Goal: Task Accomplishment & Management: Complete application form

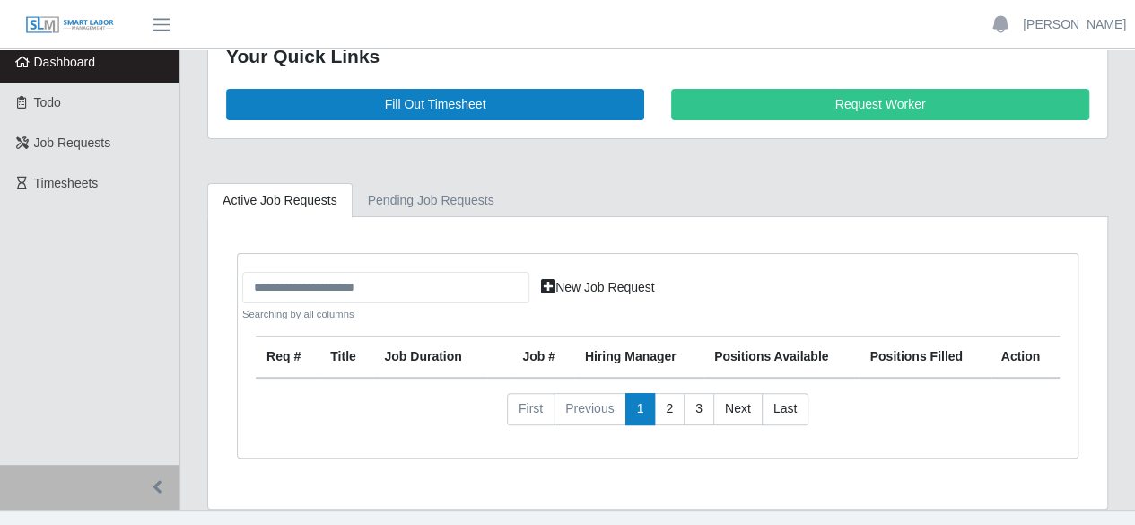
scroll to position [74, 0]
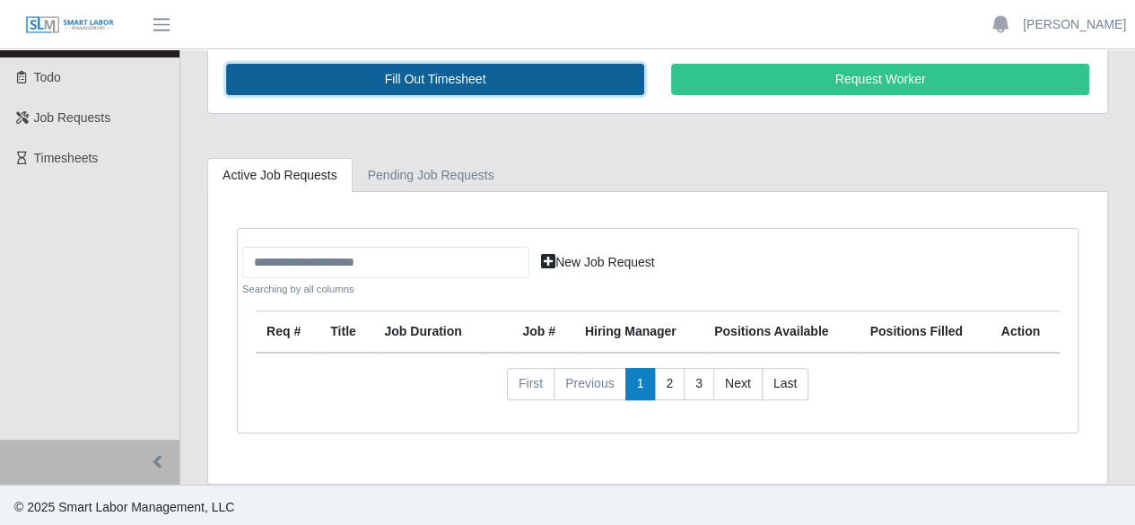
click at [397, 92] on link "Fill Out Timesheet" at bounding box center [435, 79] width 418 height 31
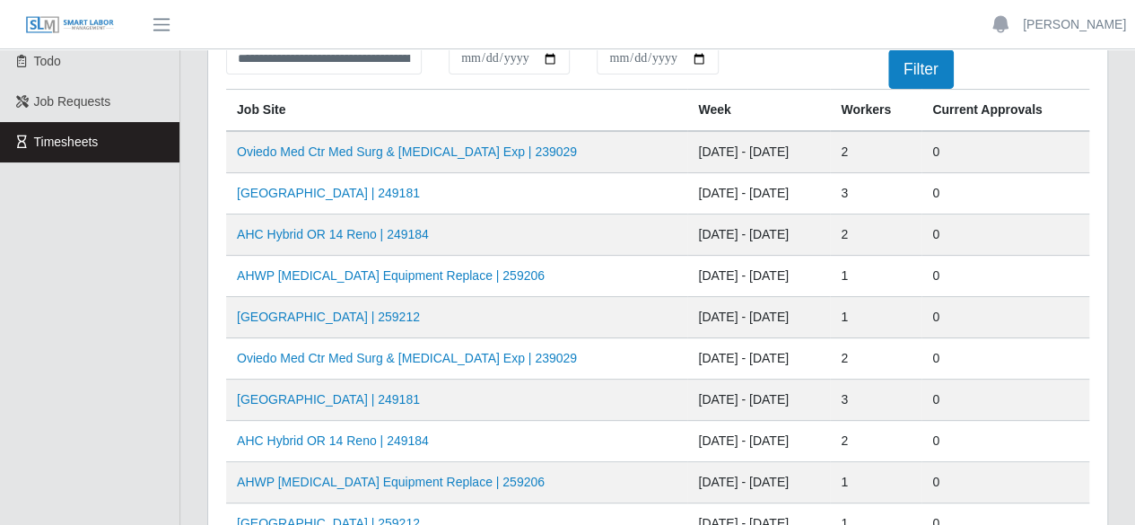
scroll to position [269, 0]
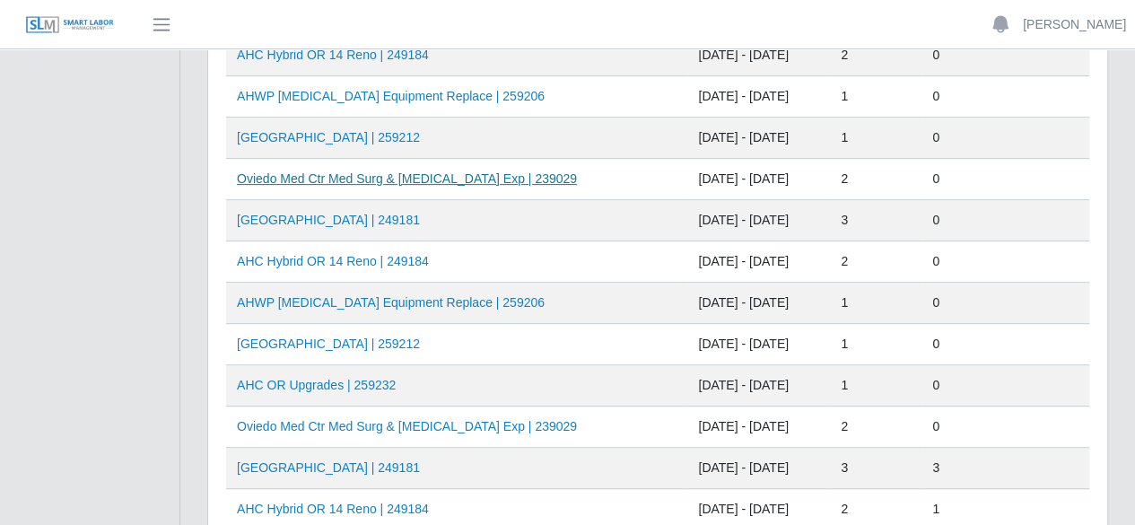
click at [362, 182] on link "Oviedo Med Ctr Med Surg & [MEDICAL_DATA] Exp | 239029" at bounding box center [407, 178] width 340 height 14
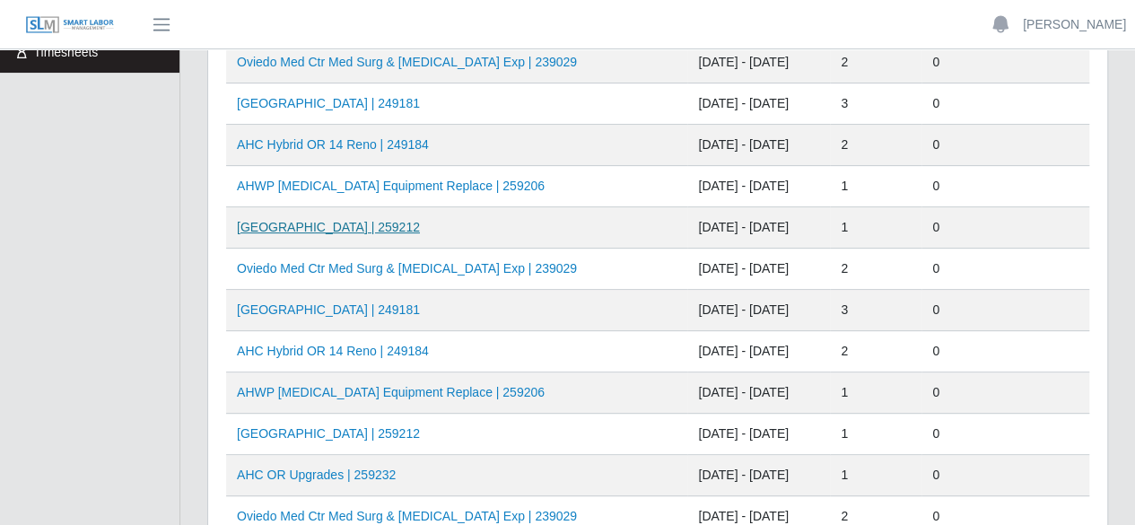
scroll to position [269, 0]
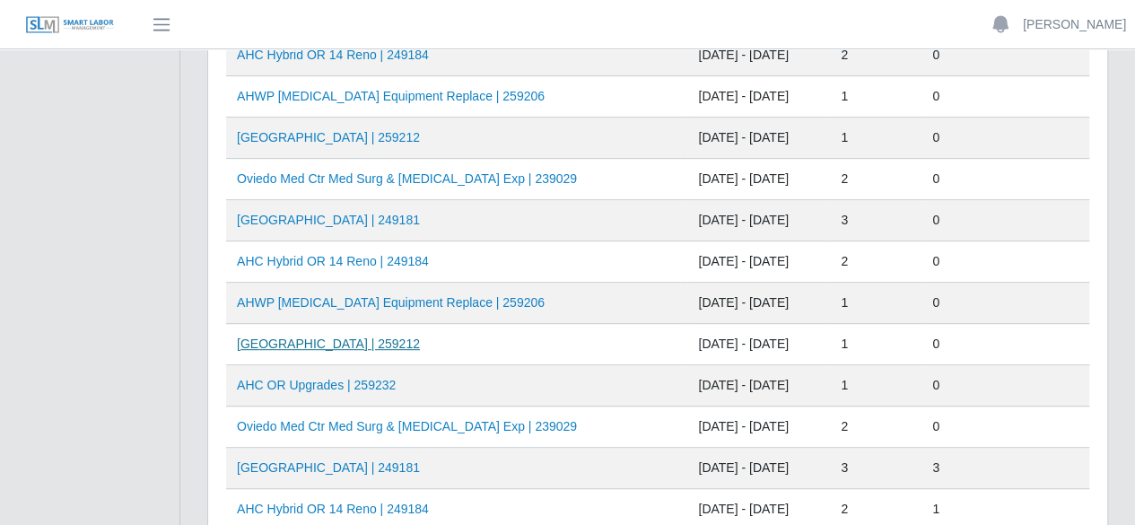
click at [354, 344] on link "[GEOGRAPHIC_DATA] | 259212" at bounding box center [328, 343] width 183 height 14
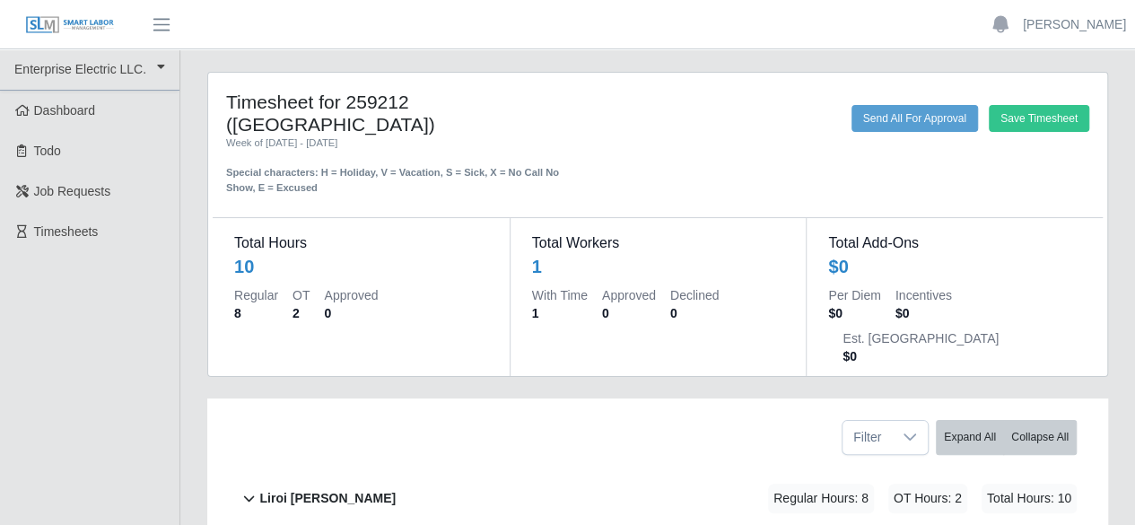
scroll to position [98, 0]
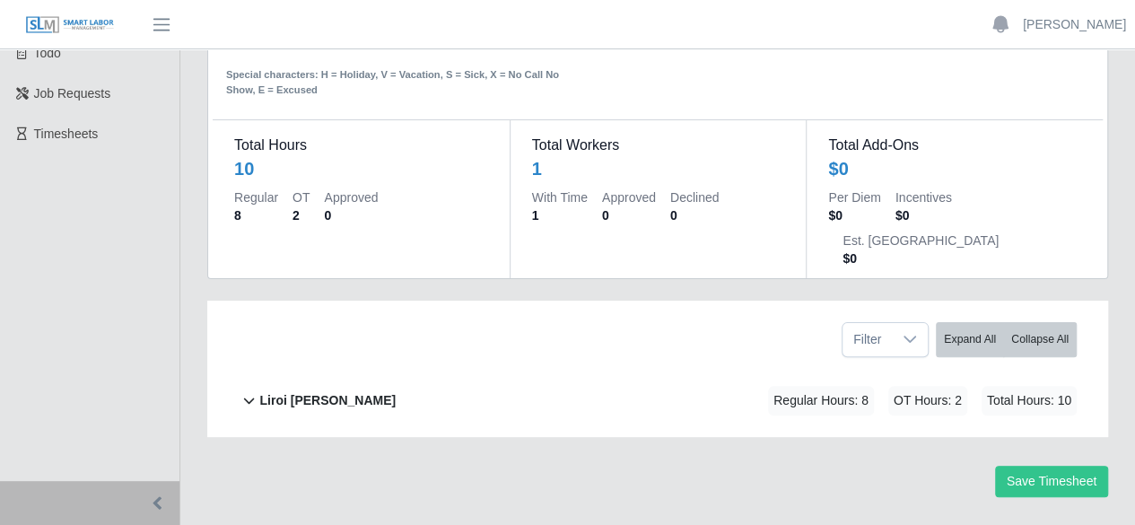
click at [292, 391] on b "Liroi [PERSON_NAME]" at bounding box center [327, 400] width 136 height 19
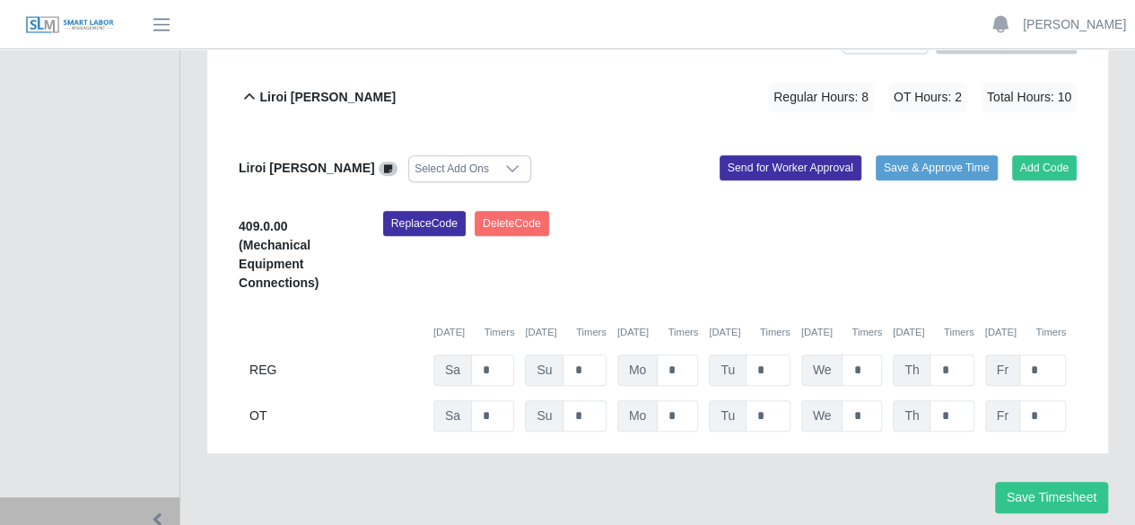
scroll to position [416, 0]
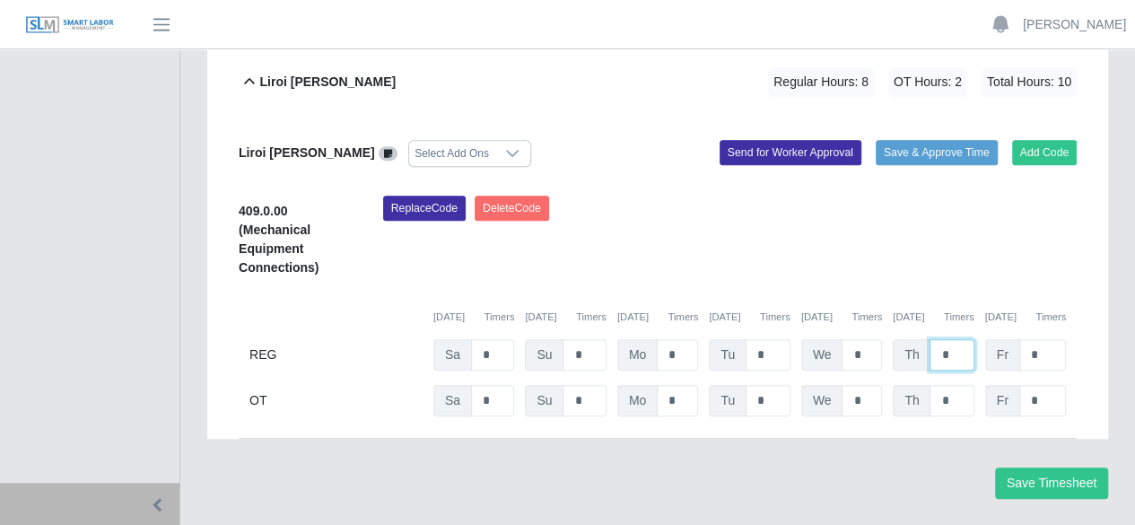
click at [958, 339] on input "*" at bounding box center [952, 354] width 44 height 31
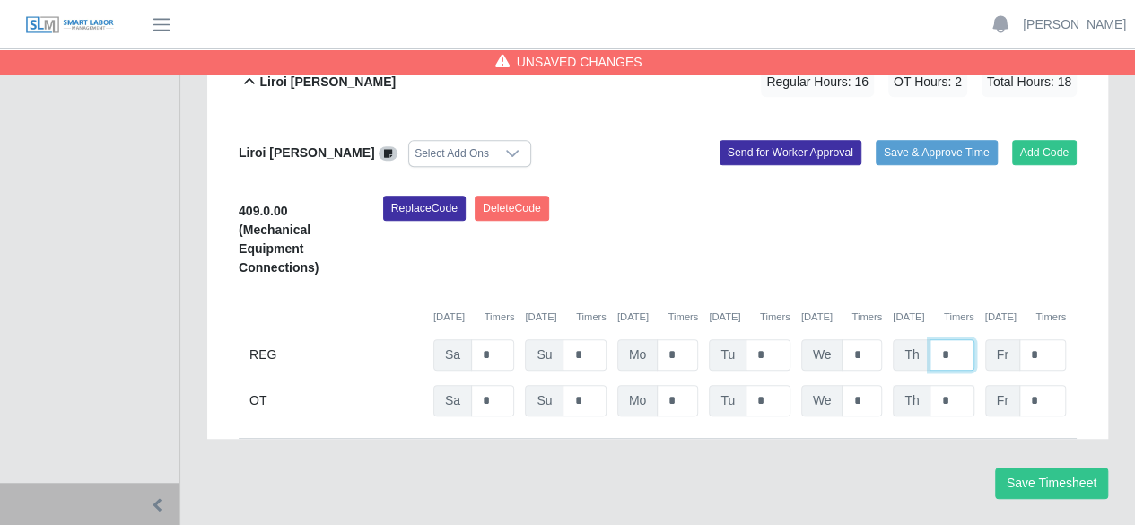
type input "*"
click at [953, 385] on input "*" at bounding box center [952, 400] width 44 height 31
type input "*"
click at [1064, 467] on button "Save Timesheet" at bounding box center [1051, 482] width 113 height 31
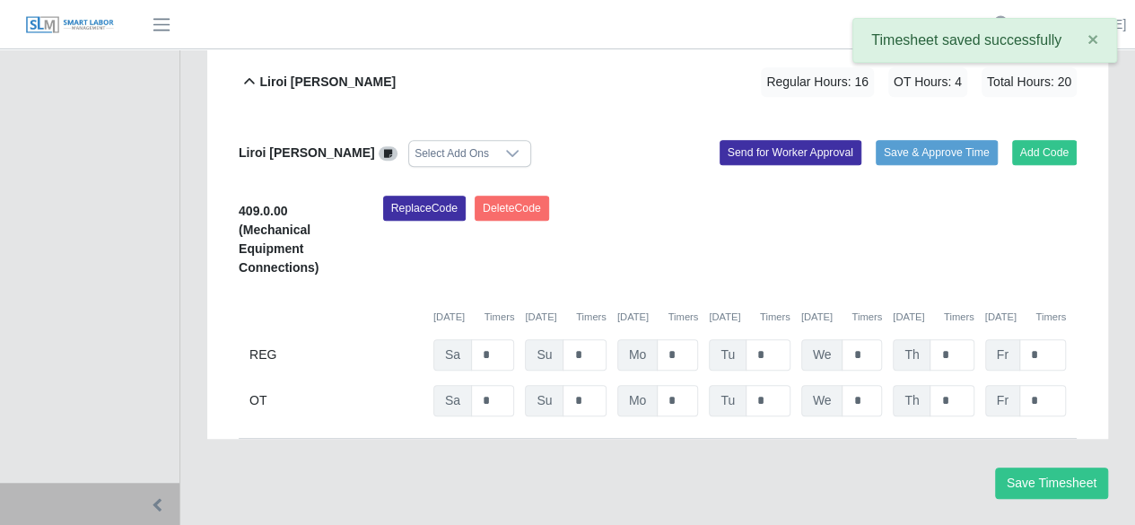
scroll to position [57, 0]
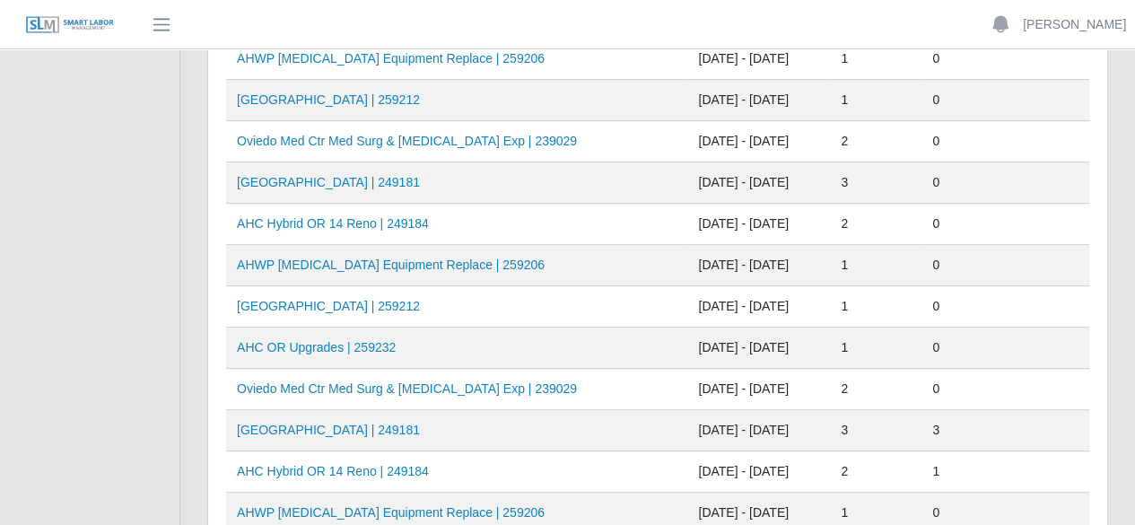
scroll to position [359, 0]
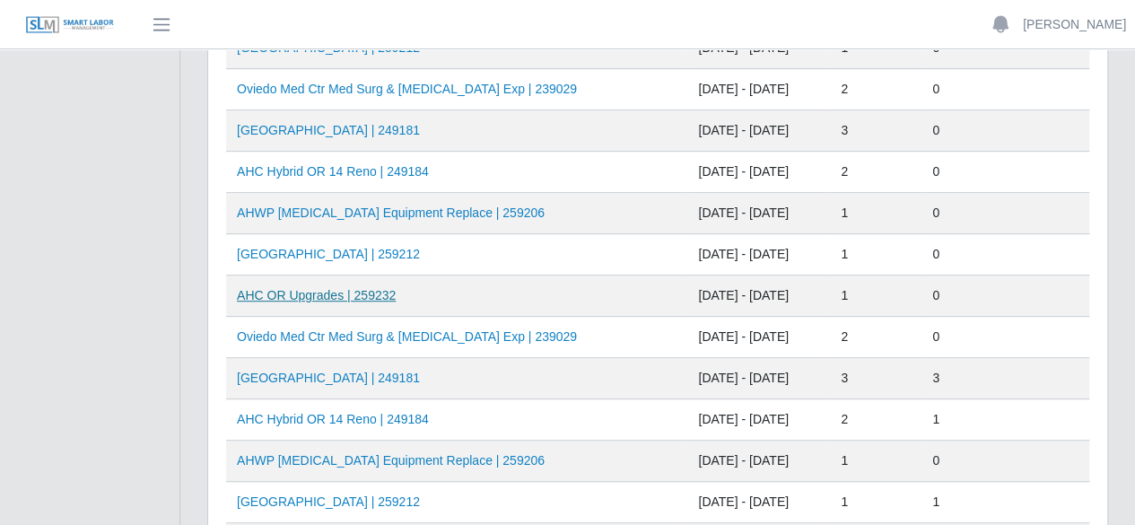
click at [313, 297] on link "AHC OR Upgrades | 259232" at bounding box center [316, 295] width 159 height 14
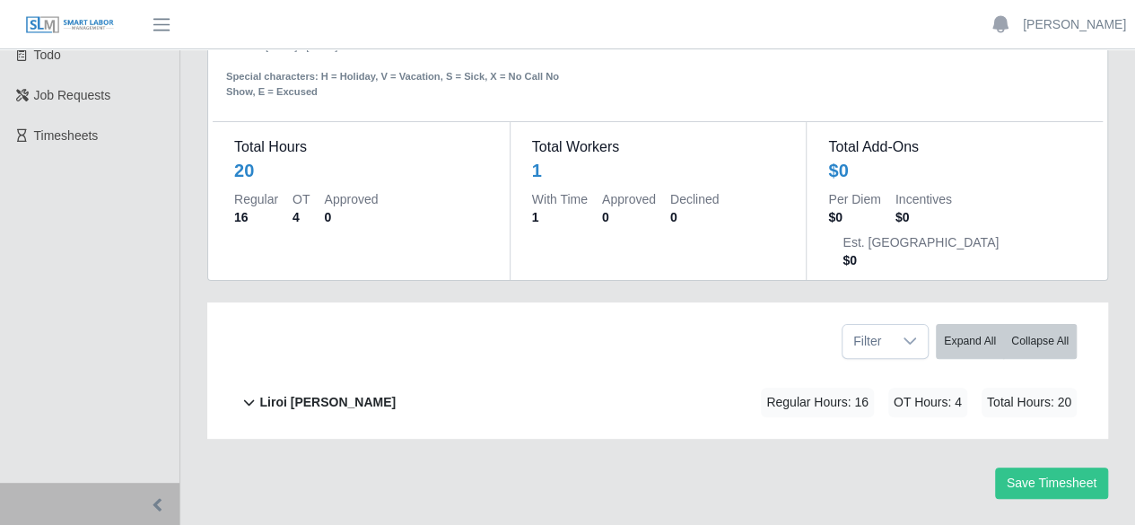
scroll to position [98, 0]
click at [285, 391] on b "Liroi [PERSON_NAME]" at bounding box center [327, 400] width 136 height 19
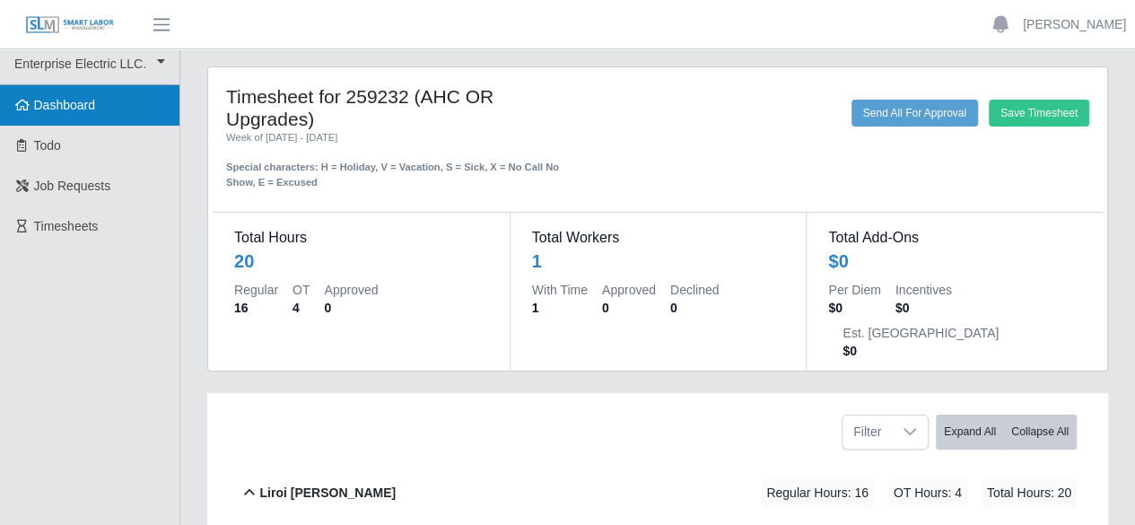
scroll to position [0, 0]
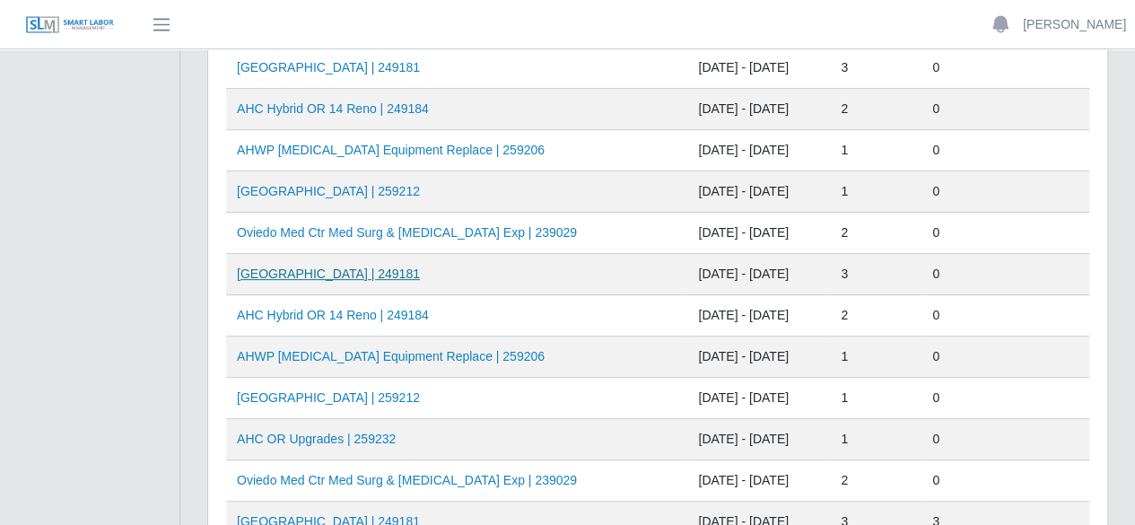
scroll to position [269, 0]
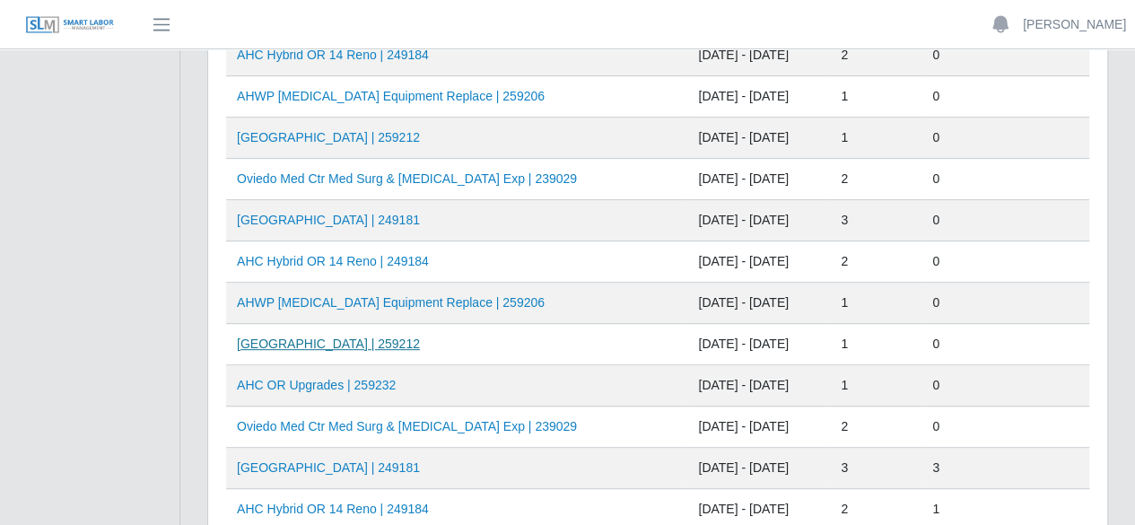
click at [349, 343] on link "[GEOGRAPHIC_DATA] | 259212" at bounding box center [328, 343] width 183 height 14
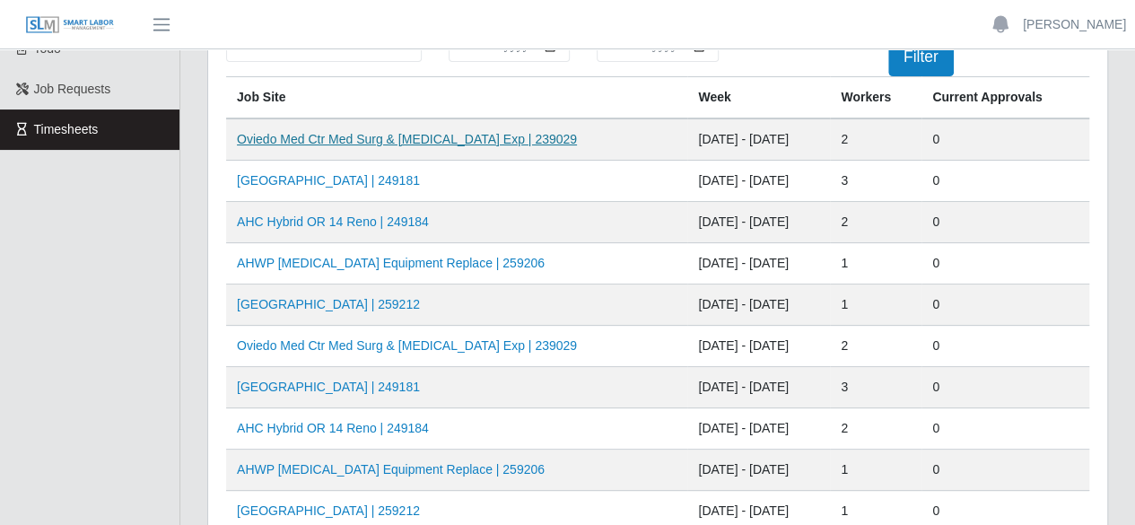
scroll to position [179, 0]
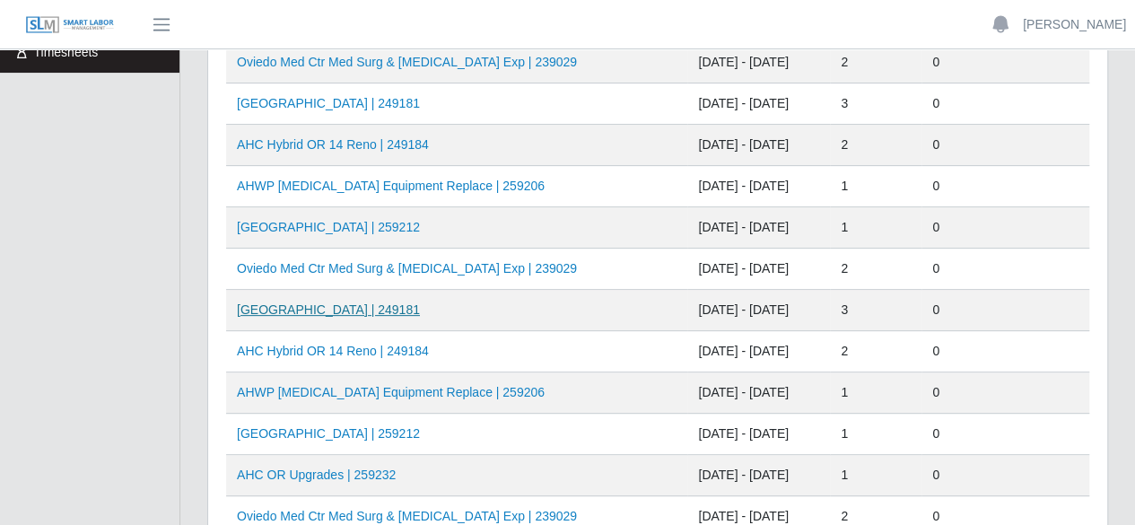
click at [375, 313] on link "AH Celebration Tower | 249181" at bounding box center [328, 309] width 183 height 14
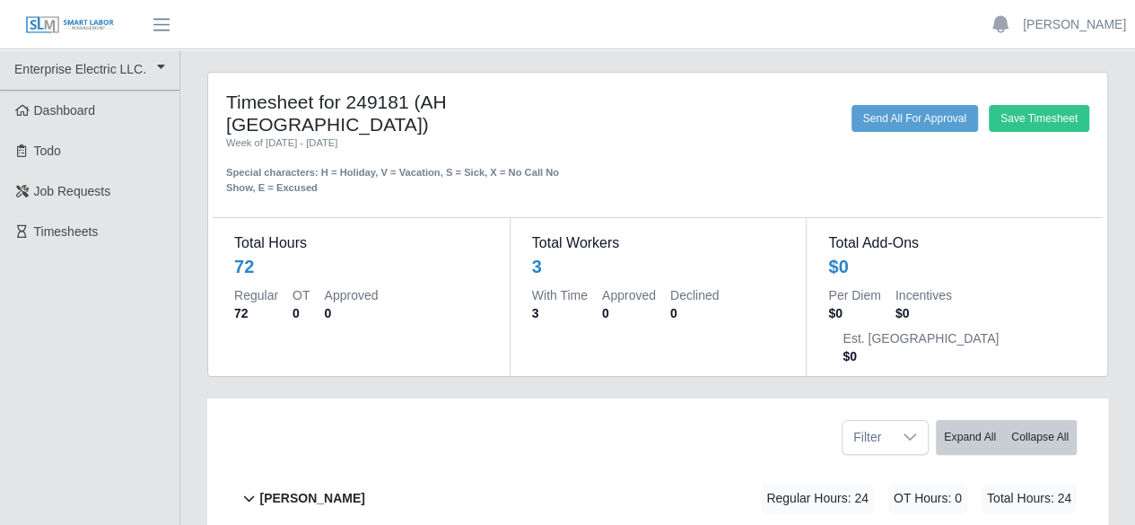
scroll to position [244, 0]
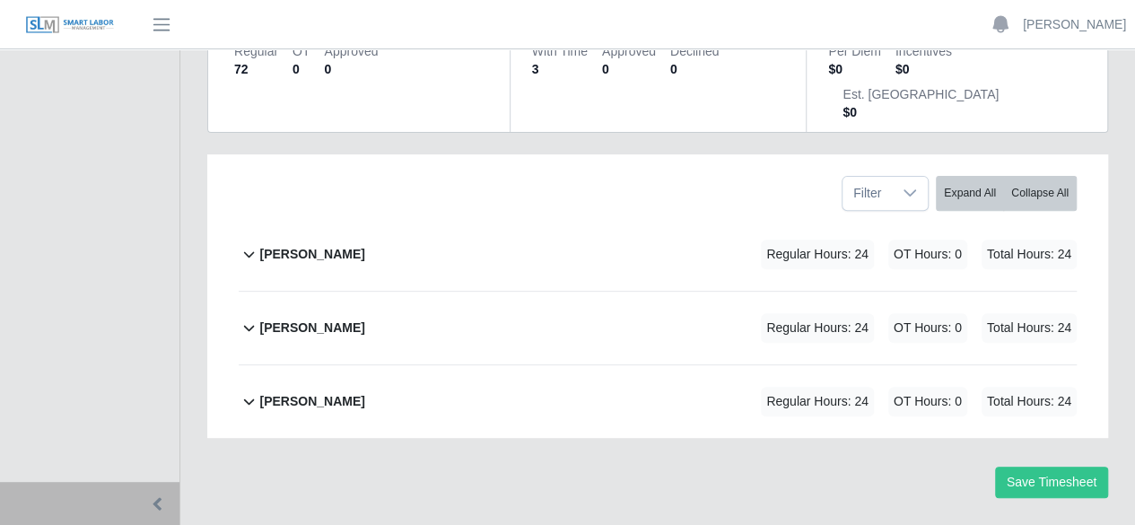
click at [350, 245] on b "Marlin Guerrero" at bounding box center [311, 254] width 105 height 19
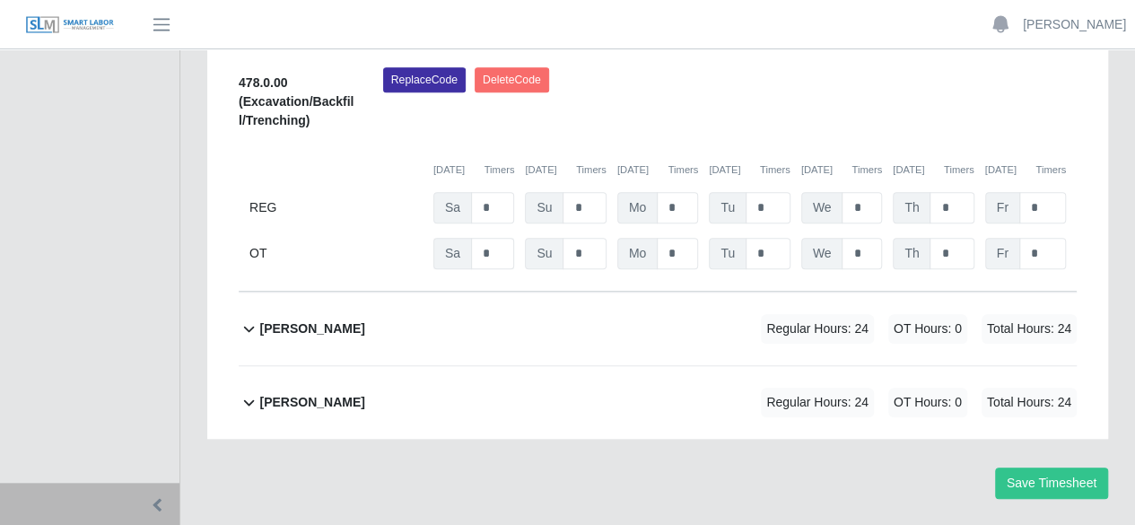
scroll to position [455, 0]
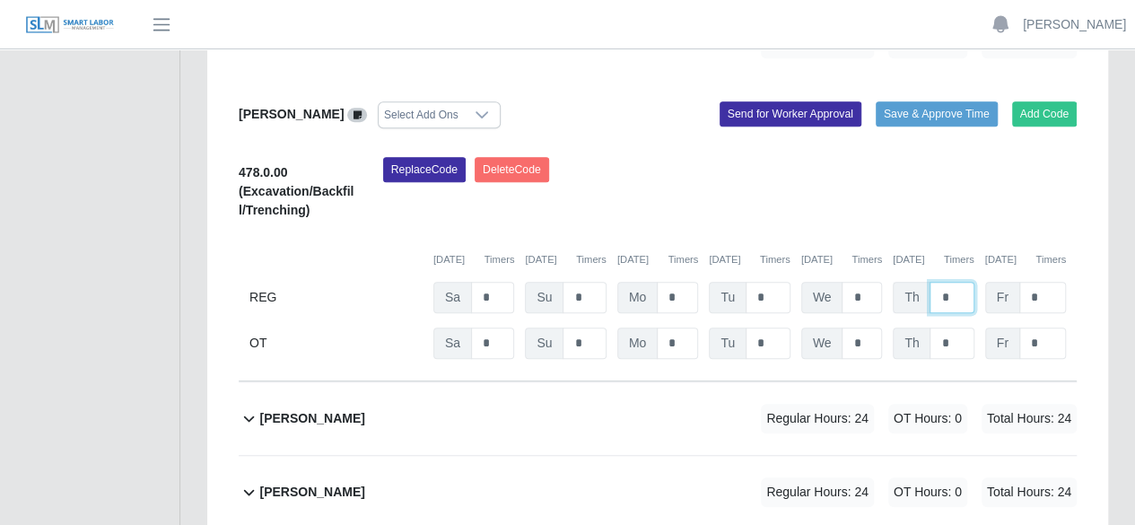
click at [956, 282] on input "*" at bounding box center [952, 297] width 44 height 31
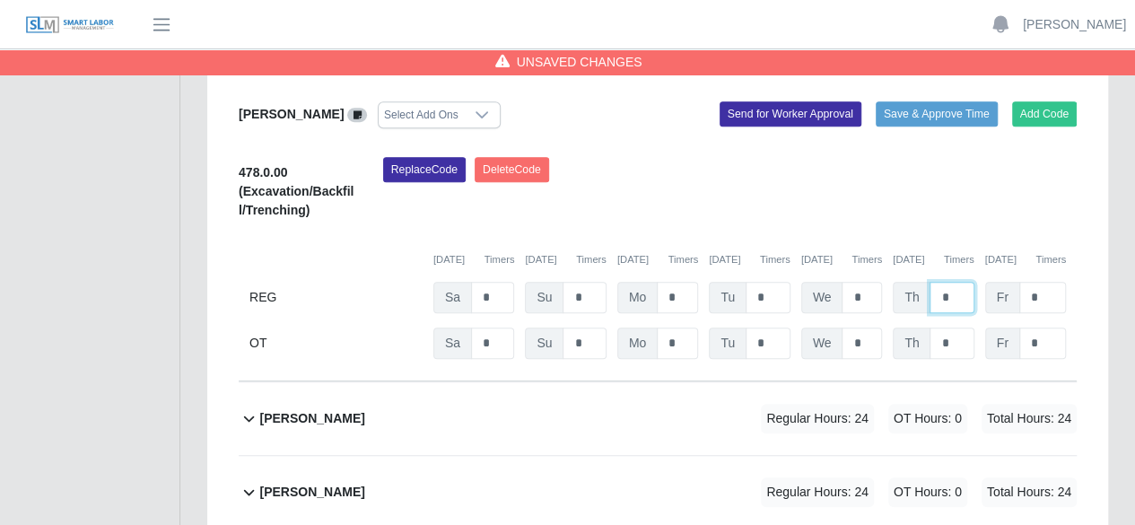
type input "*"
click at [281, 409] on b "pedro alvarez" at bounding box center [311, 418] width 105 height 19
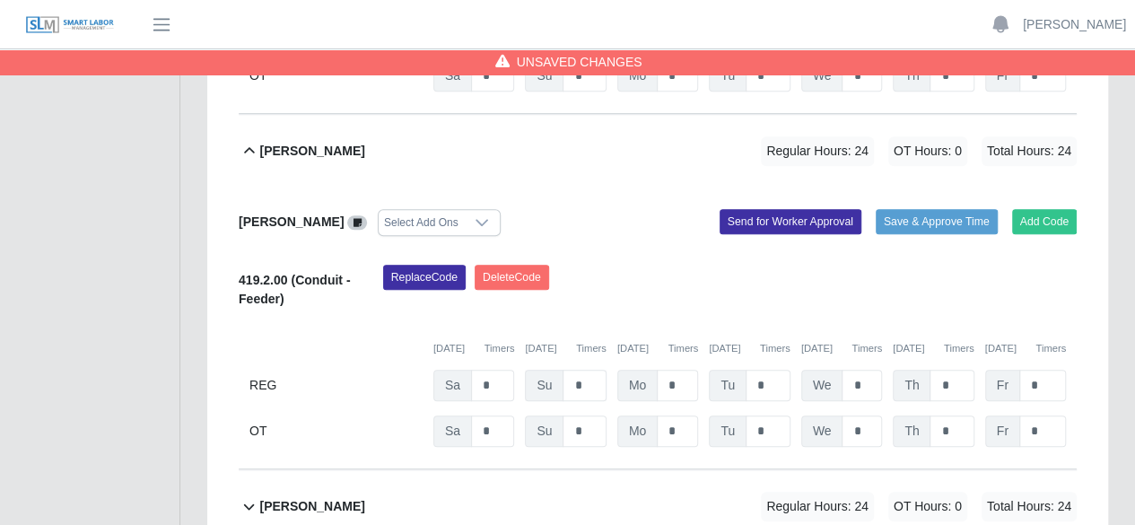
scroll to position [737, 0]
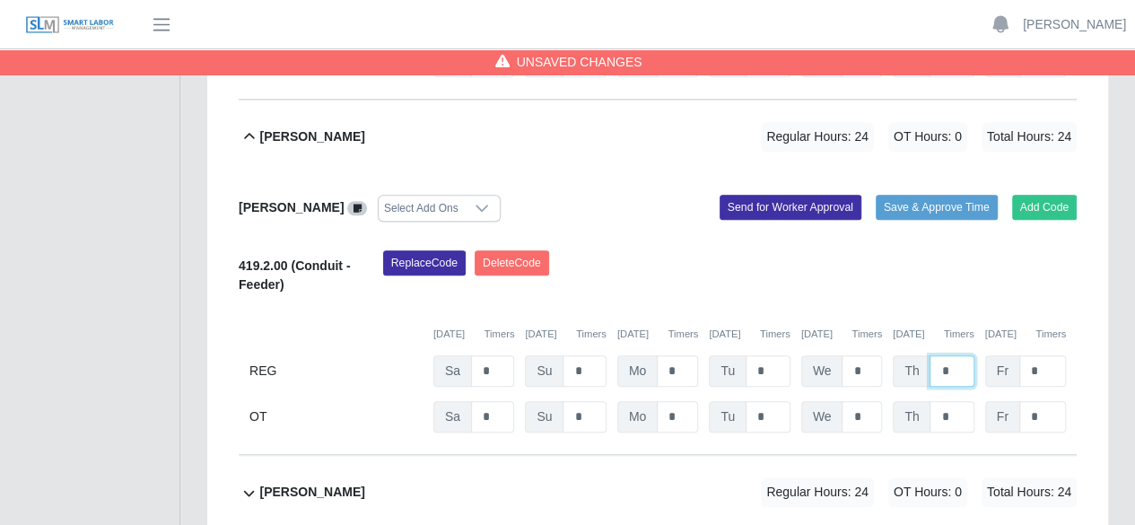
click at [951, 355] on input "*" at bounding box center [952, 370] width 44 height 31
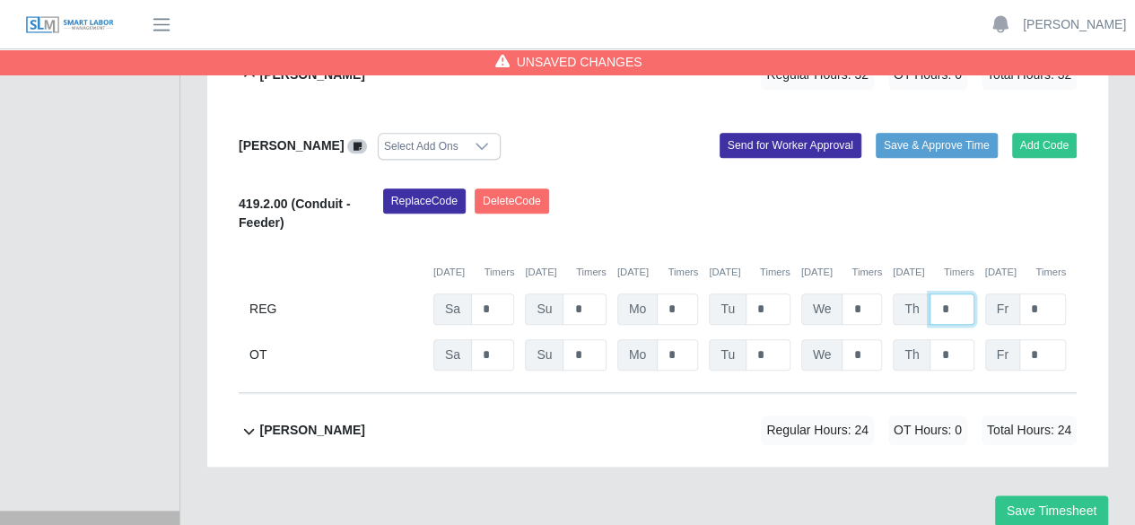
scroll to position [826, 0]
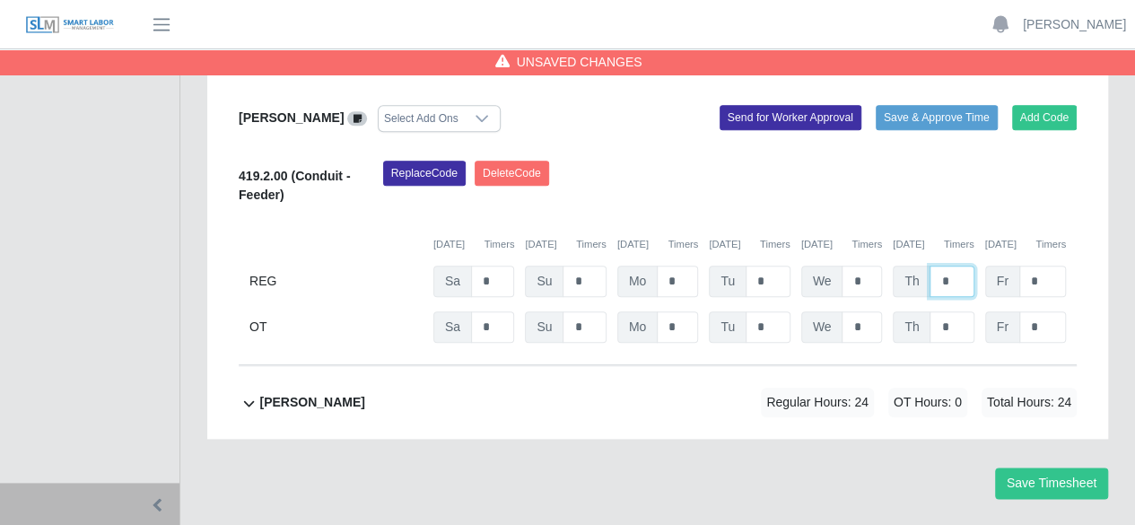
type input "*"
click at [316, 388] on div "ray henderson" at bounding box center [311, 403] width 105 height 30
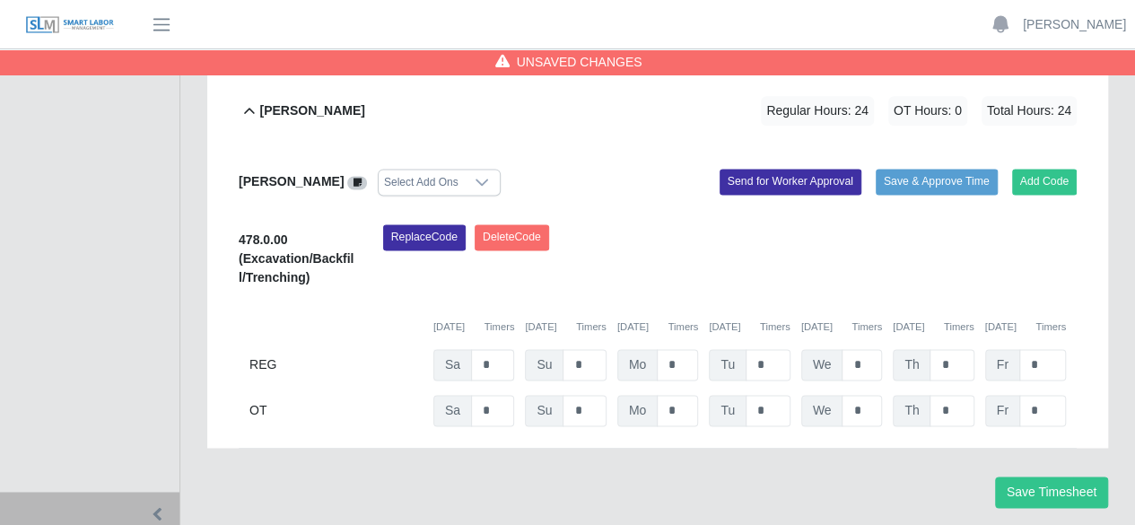
scroll to position [1127, 0]
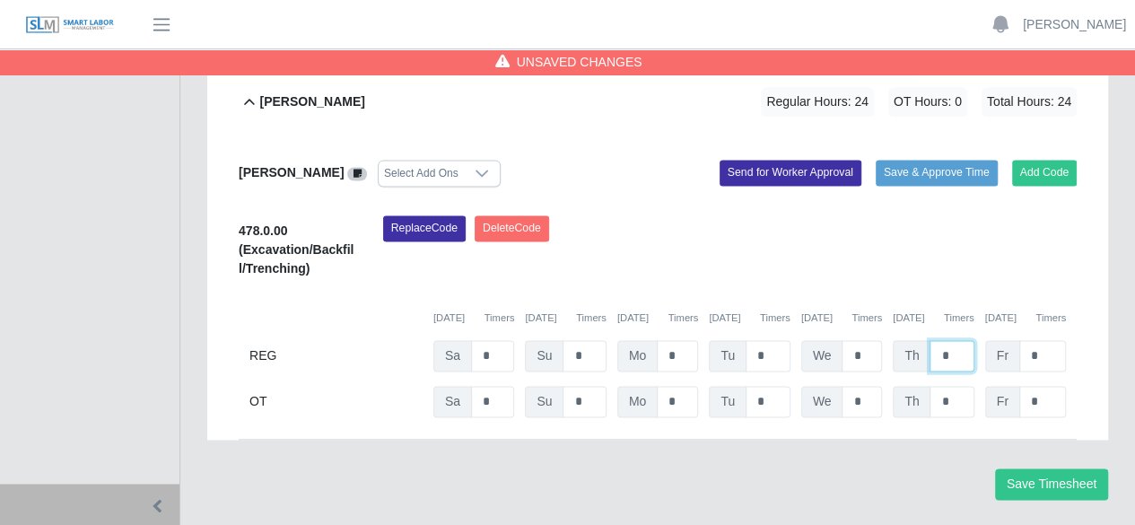
click at [953, 340] on input "*" at bounding box center [952, 355] width 44 height 31
type input "*"
click at [1036, 468] on button "Save Timesheet" at bounding box center [1051, 483] width 113 height 31
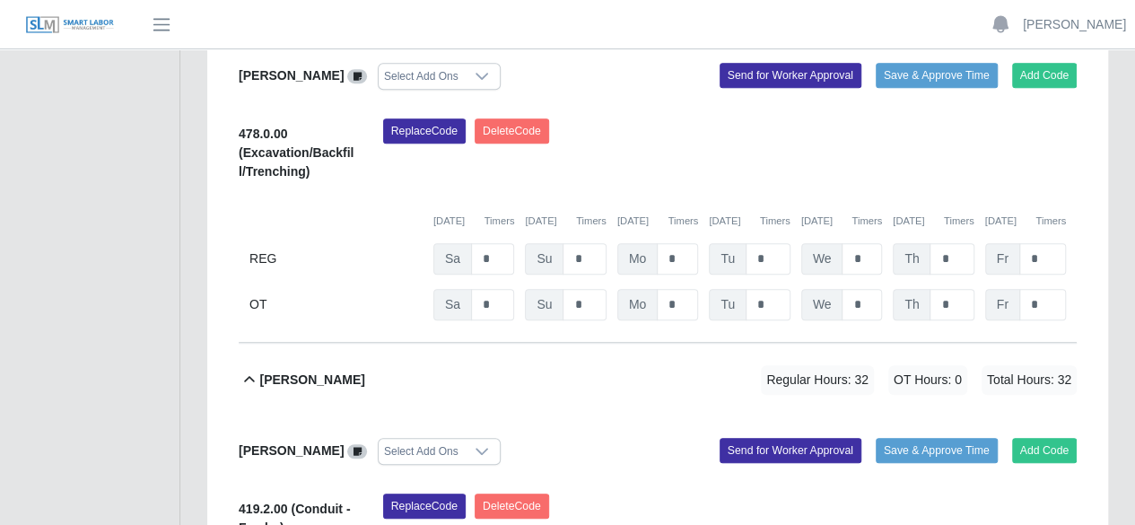
scroll to position [230, 0]
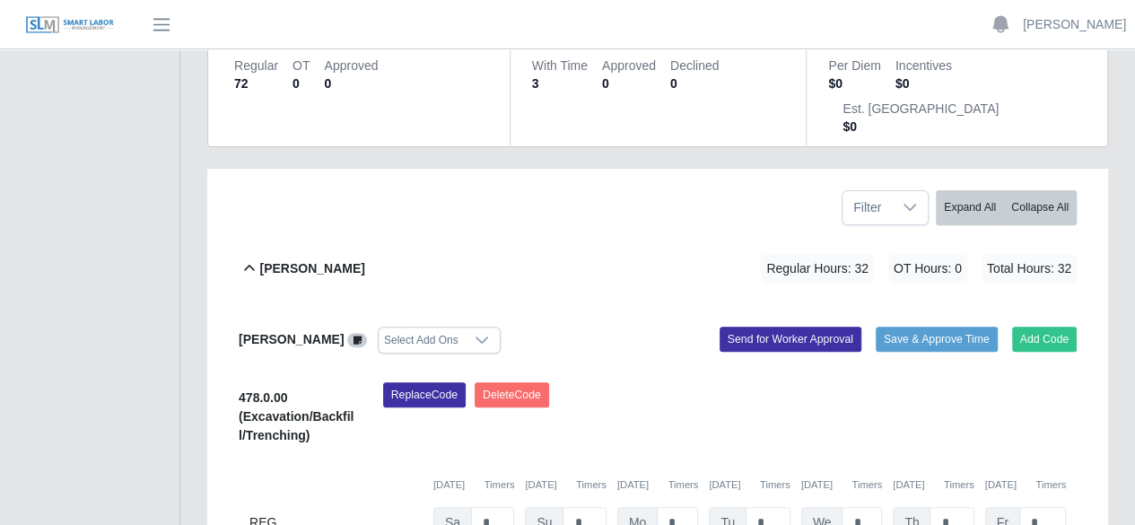
click at [635, 406] on div "Replace Code Delete Code" at bounding box center [730, 419] width 720 height 74
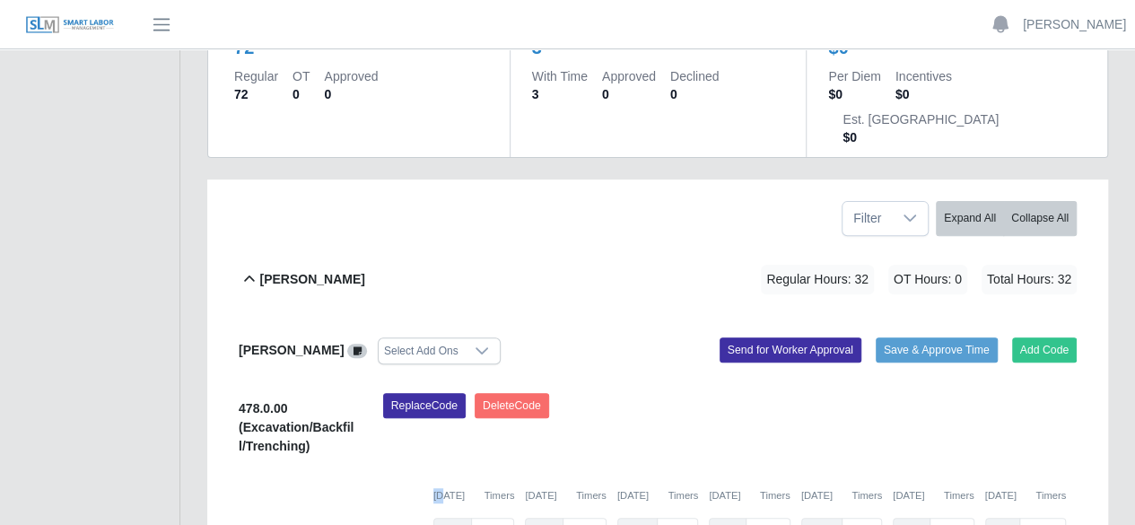
scroll to position [0, 0]
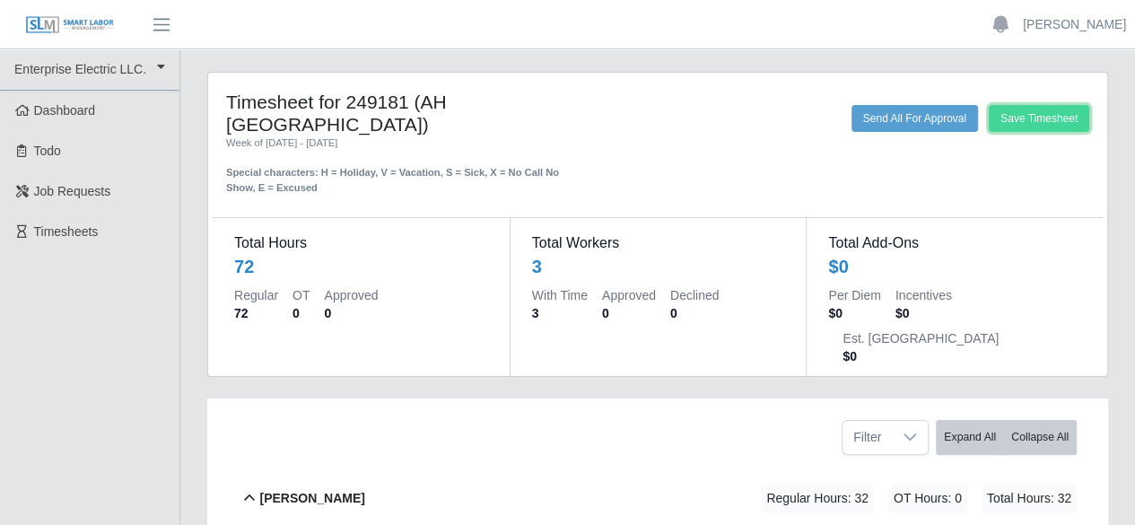
click at [1030, 129] on button "Save Timesheet" at bounding box center [1039, 118] width 100 height 27
